Goal: Communication & Community: Connect with others

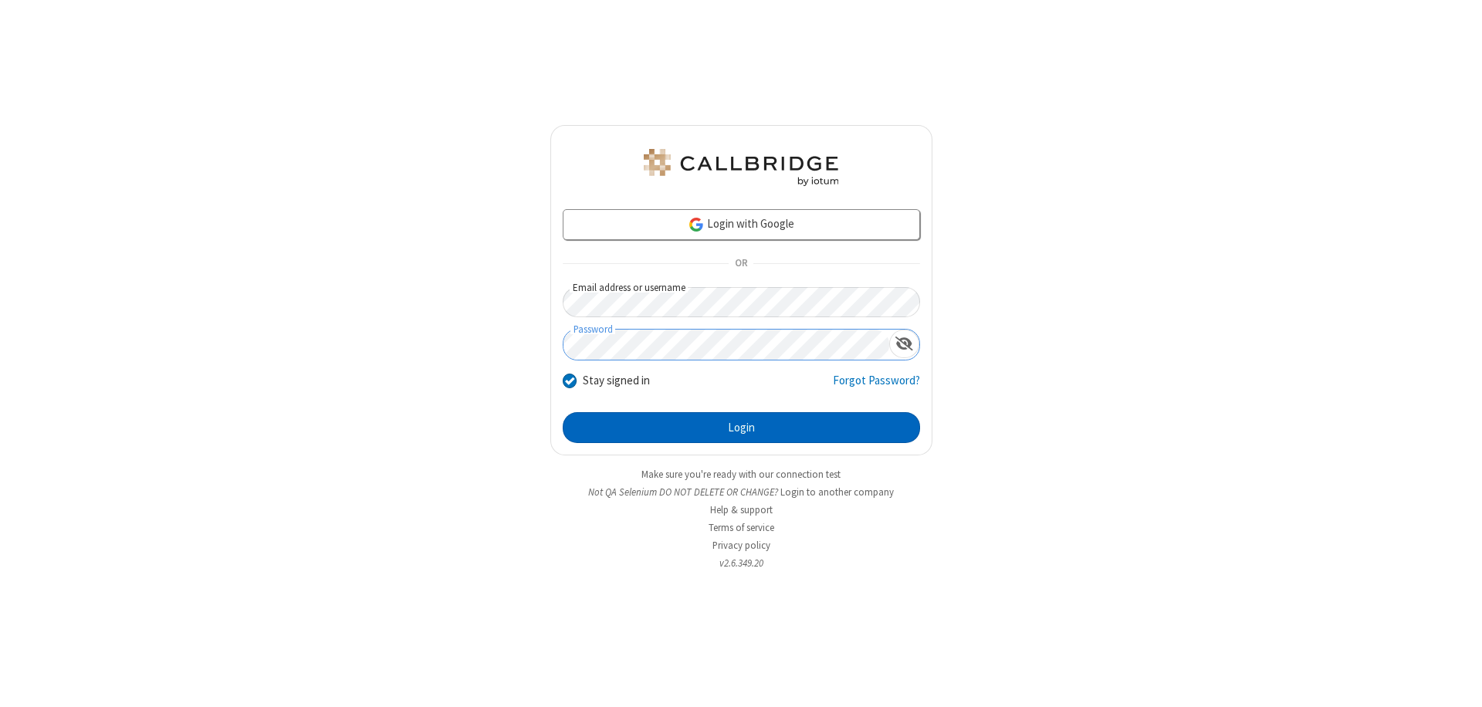
click at [741, 428] on button "Login" at bounding box center [741, 427] width 357 height 31
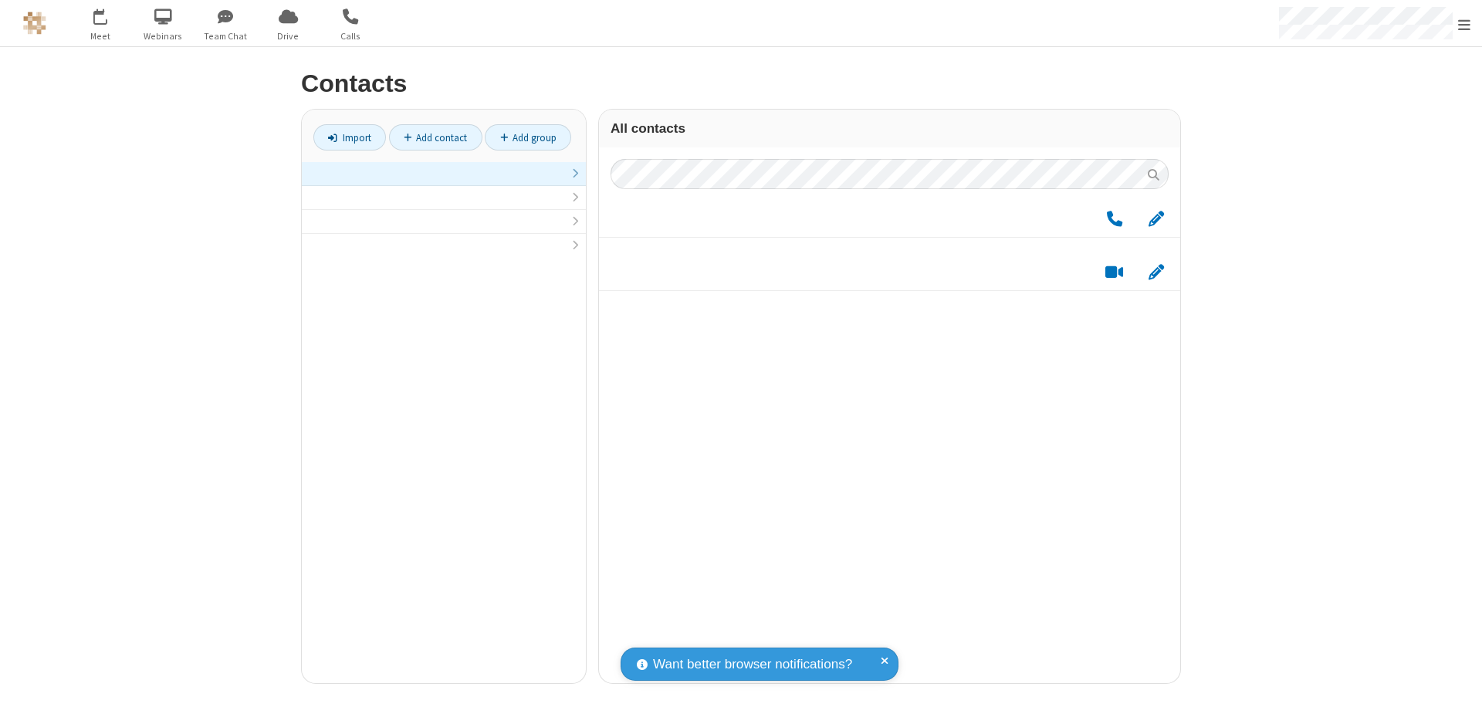
click at [444, 182] on link at bounding box center [444, 174] width 284 height 24
click at [528, 137] on link "Add group" at bounding box center [528, 137] width 86 height 26
